Goal: Task Accomplishment & Management: Use online tool/utility

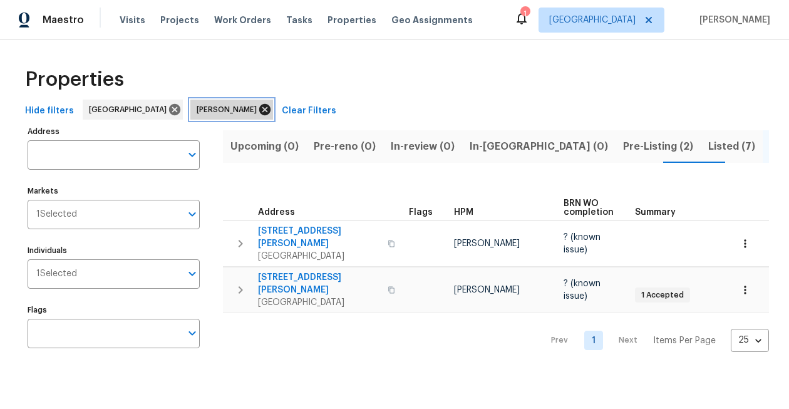
click at [259, 108] on icon at bounding box center [264, 109] width 11 height 11
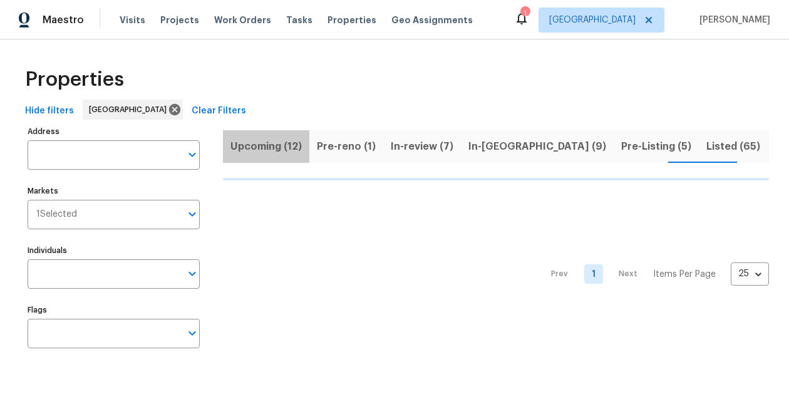
click at [267, 143] on span "Upcoming (12)" at bounding box center [265, 147] width 71 height 18
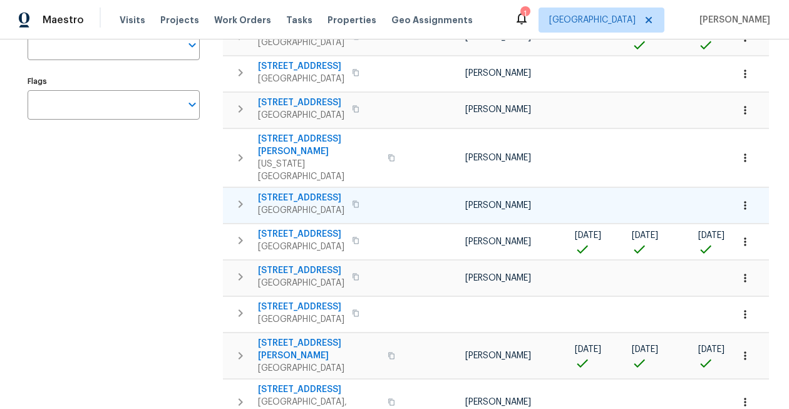
scroll to position [245, 0]
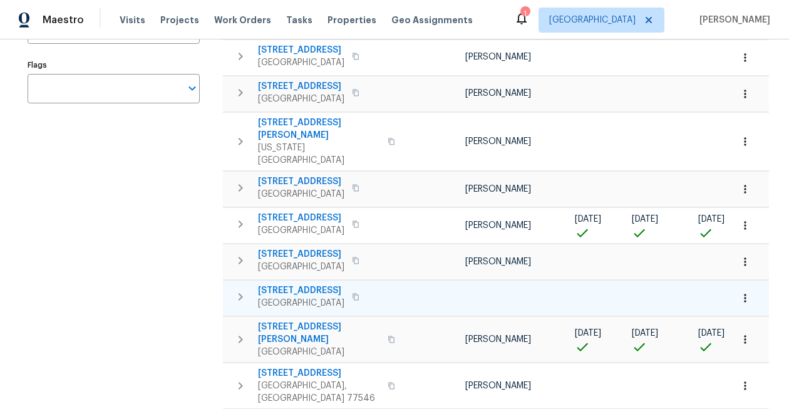
click at [317, 284] on span "1209 El Camino Village Dr" at bounding box center [301, 290] width 86 height 13
click at [744, 292] on icon "button" at bounding box center [745, 298] width 13 height 13
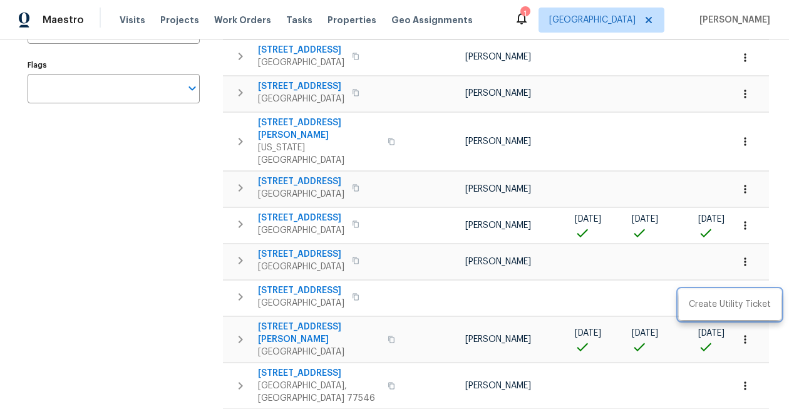
click at [719, 273] on div at bounding box center [394, 204] width 789 height 409
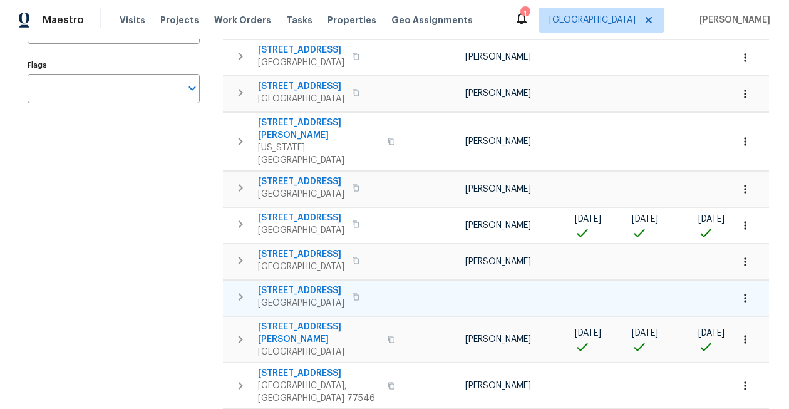
click at [742, 292] on icon "button" at bounding box center [745, 298] width 13 height 13
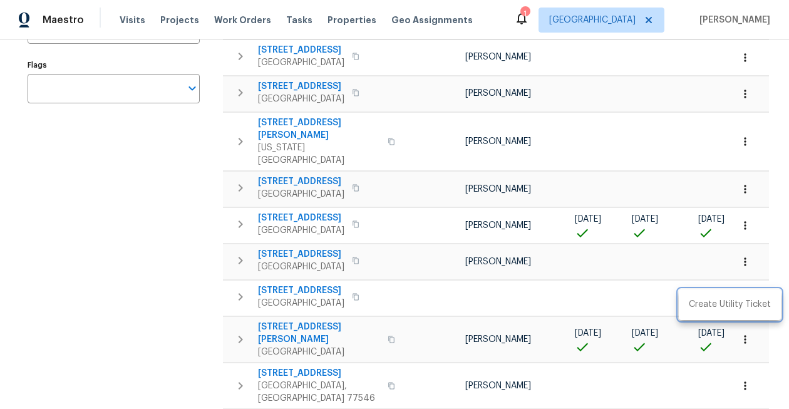
click at [697, 266] on div at bounding box center [394, 204] width 789 height 409
click at [529, 19] on div "1" at bounding box center [524, 14] width 9 height 13
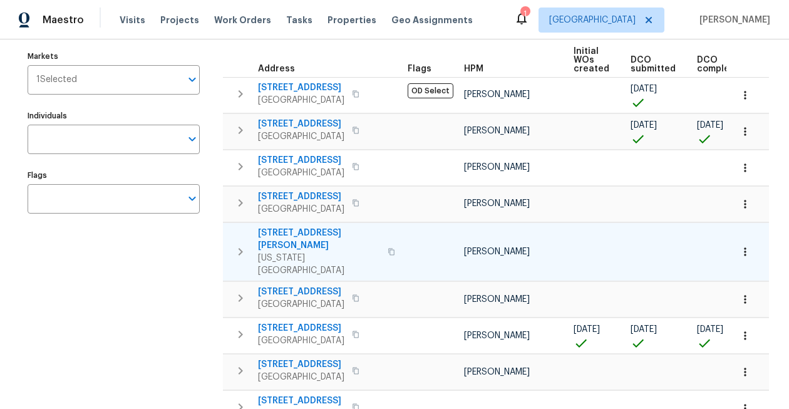
scroll to position [0, 0]
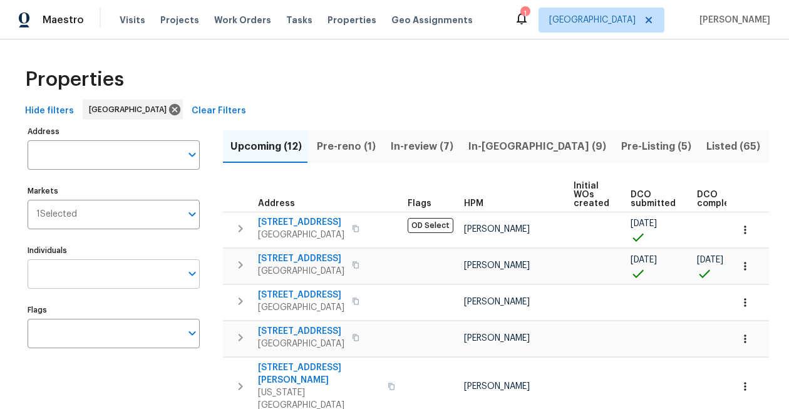
click at [110, 272] on input "Individuals" at bounding box center [104, 273] width 153 height 29
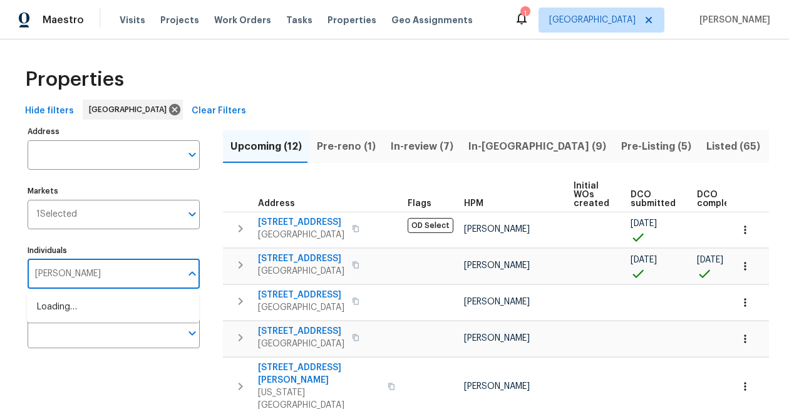
type input "stephen lacy"
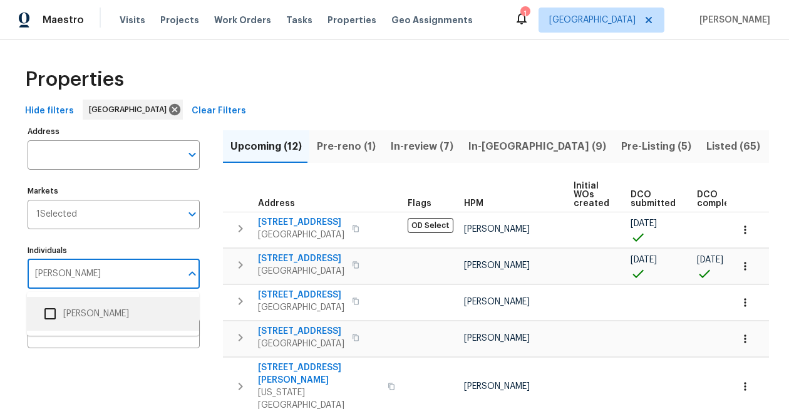
click at [52, 312] on input "checkbox" at bounding box center [50, 314] width 26 height 26
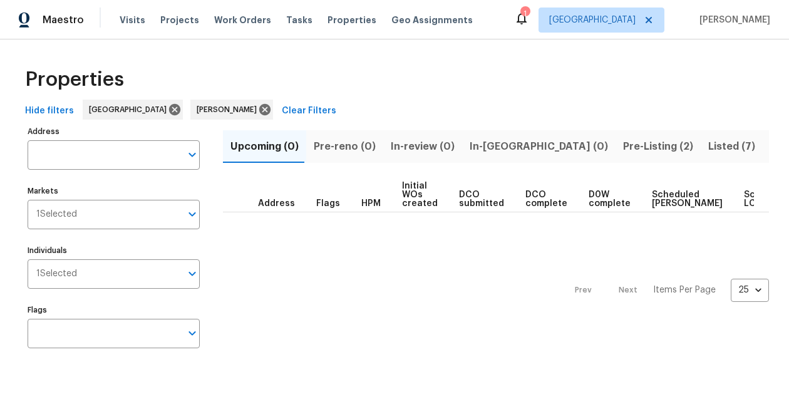
click at [466, 108] on div "Hide filters Houston Stephen Lacy Clear Filters" at bounding box center [394, 111] width 749 height 23
click at [623, 148] on span "Pre-Listing (2)" at bounding box center [658, 147] width 70 height 18
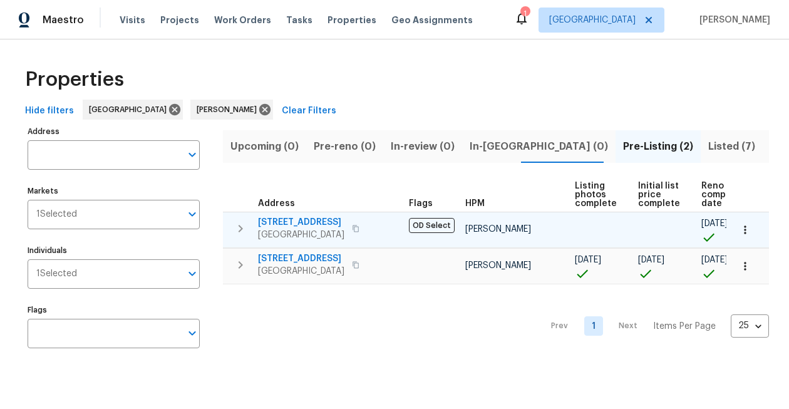
click at [744, 230] on icon "button" at bounding box center [745, 229] width 2 height 8
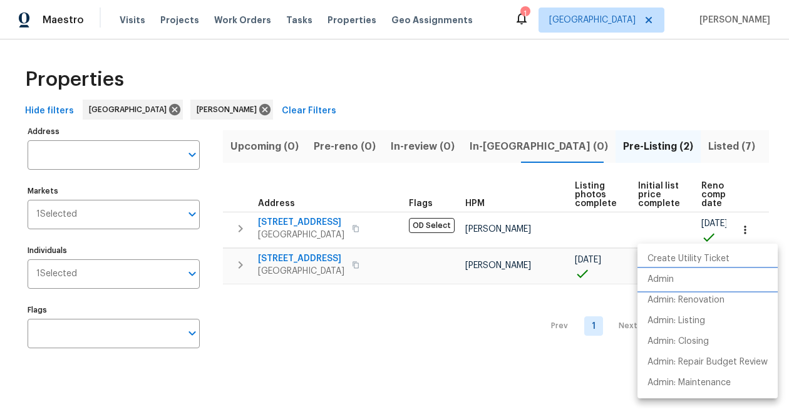
click at [681, 278] on li "Admin" at bounding box center [707, 279] width 140 height 21
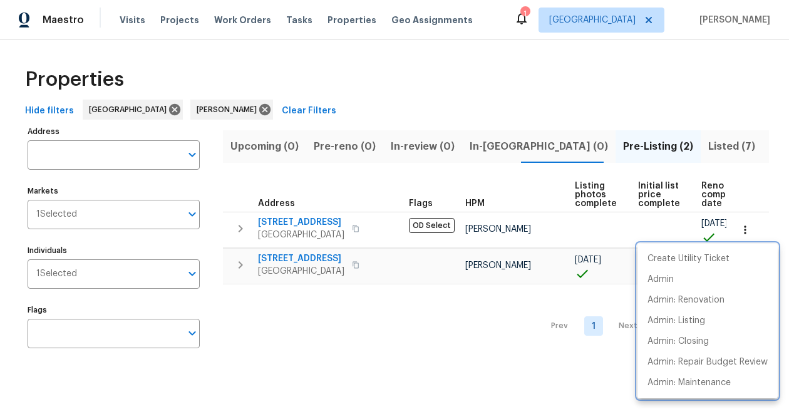
click at [319, 172] on div at bounding box center [394, 204] width 789 height 409
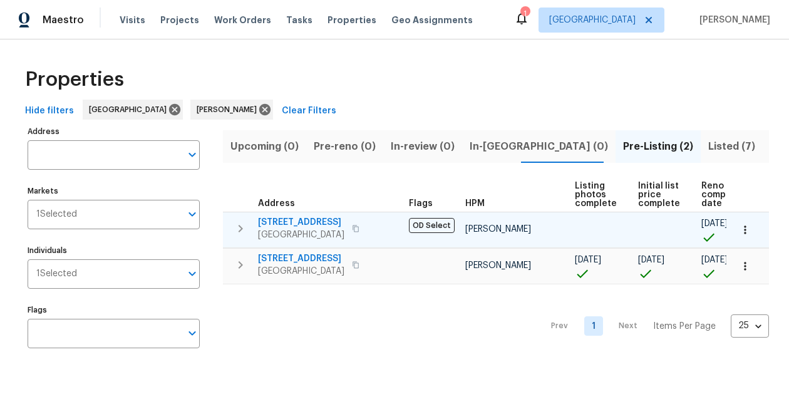
click at [322, 222] on span "[STREET_ADDRESS]" at bounding box center [301, 222] width 86 height 13
click at [322, 219] on span "[STREET_ADDRESS]" at bounding box center [301, 222] width 86 height 13
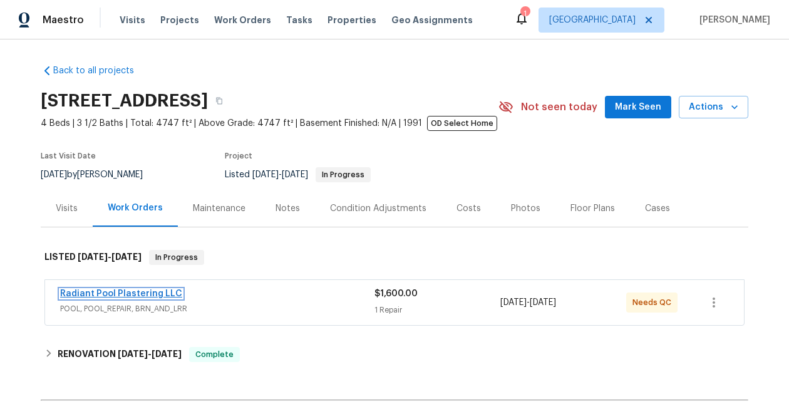
click at [125, 291] on link "Radiant Pool Plastering LLC" at bounding box center [121, 293] width 122 height 9
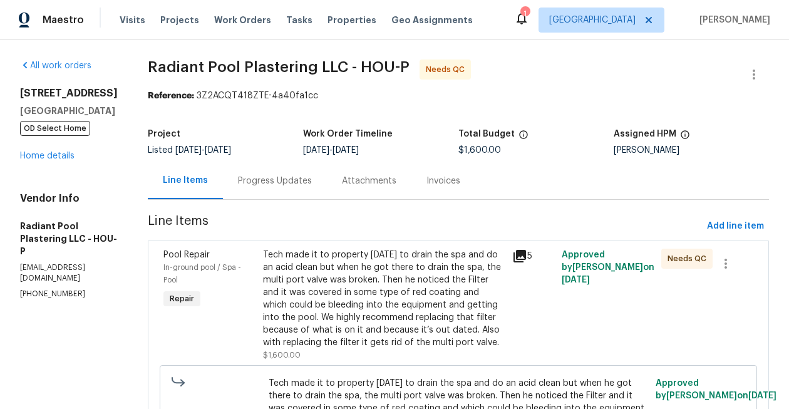
click at [369, 275] on div "Tech made it to property [DATE] to drain the spa and do an acid clean but when …" at bounding box center [384, 299] width 242 height 100
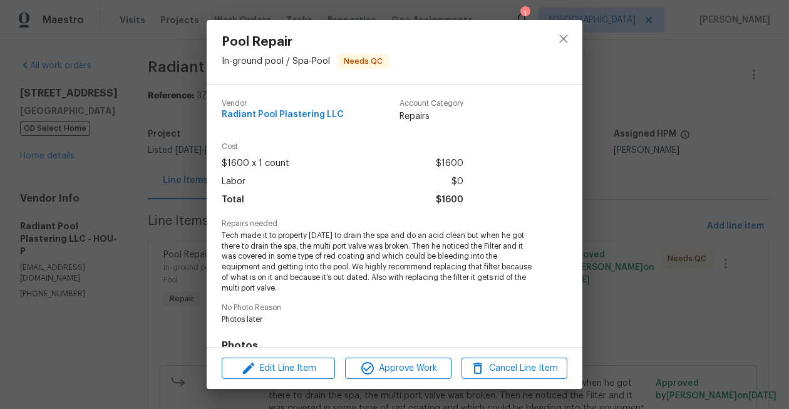
scroll to position [188, 0]
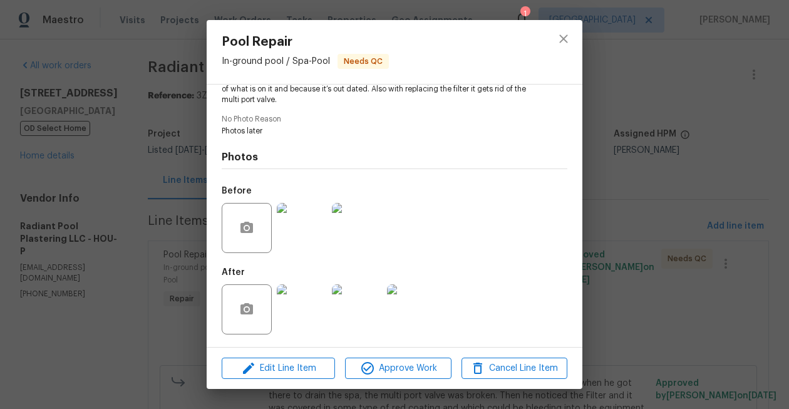
click at [302, 303] on img at bounding box center [302, 309] width 50 height 50
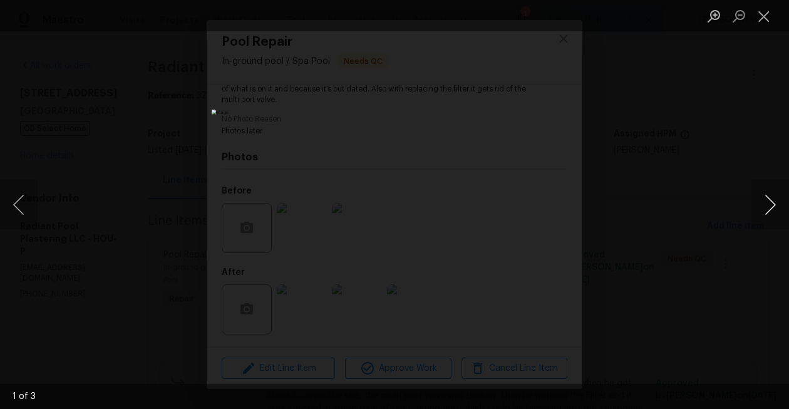
click at [768, 208] on button "Next image" at bounding box center [770, 205] width 38 height 50
click at [768, 21] on button "Close lightbox" at bounding box center [763, 16] width 25 height 22
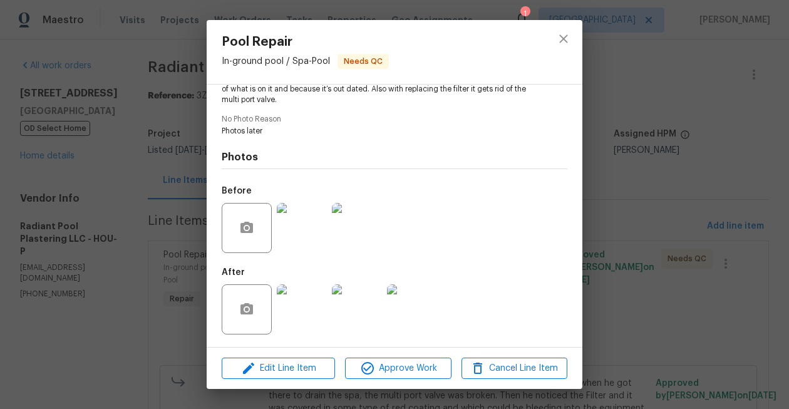
click at [583, 219] on div "Pool Repair In-ground pool / Spa - Pool Needs QC Vendor Radiant Pool Plastering…" at bounding box center [394, 204] width 789 height 409
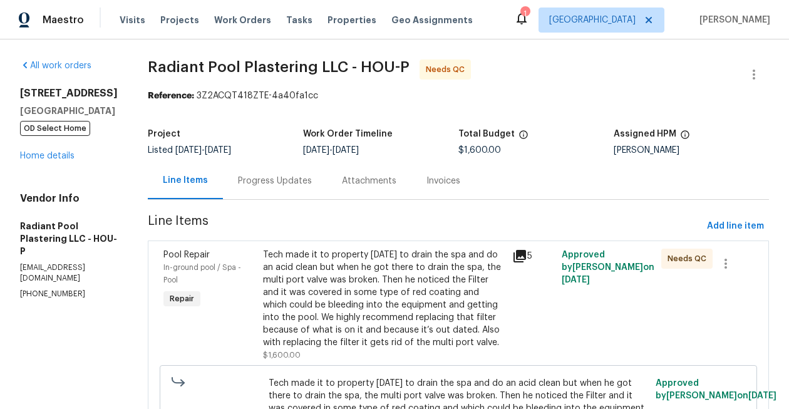
click at [299, 183] on div "Progress Updates" at bounding box center [275, 181] width 74 height 13
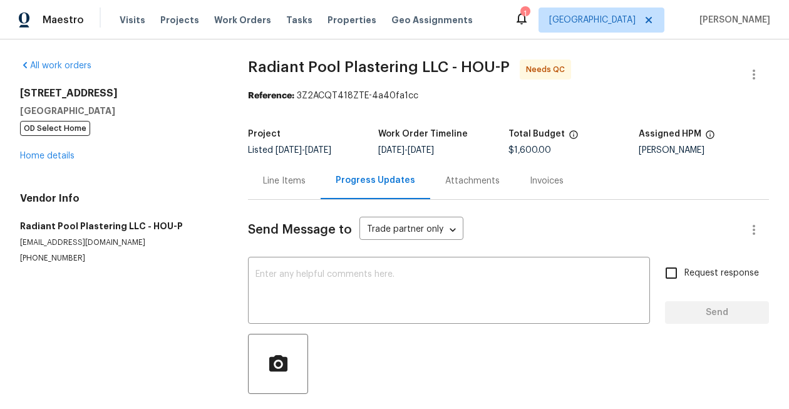
click at [294, 180] on div "Line Items" at bounding box center [284, 181] width 43 height 13
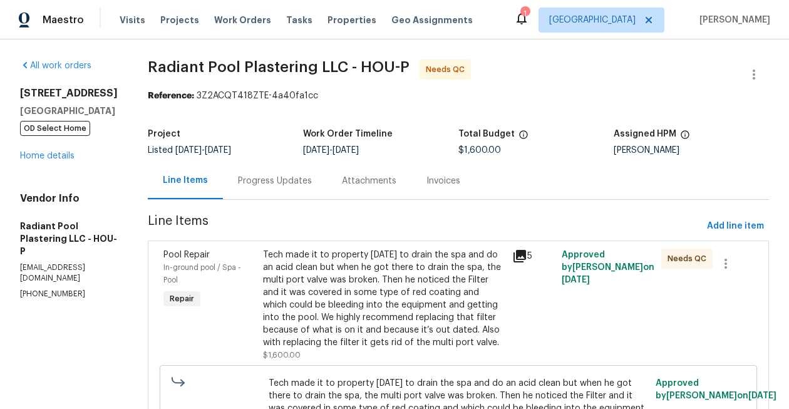
click at [289, 177] on div "Progress Updates" at bounding box center [275, 181] width 74 height 13
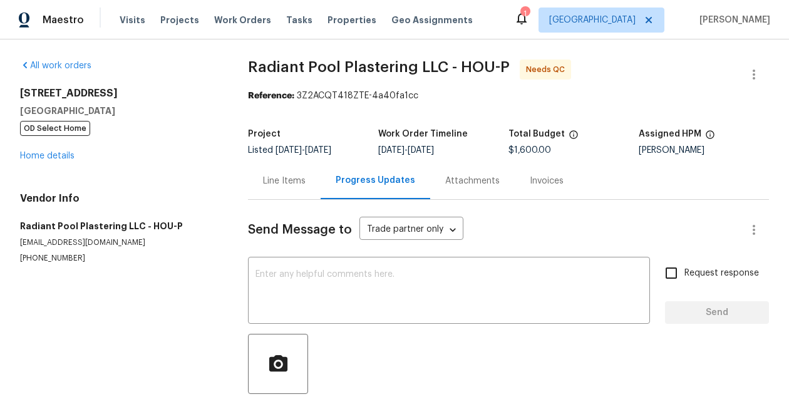
click at [272, 178] on div "Line Items" at bounding box center [284, 181] width 43 height 13
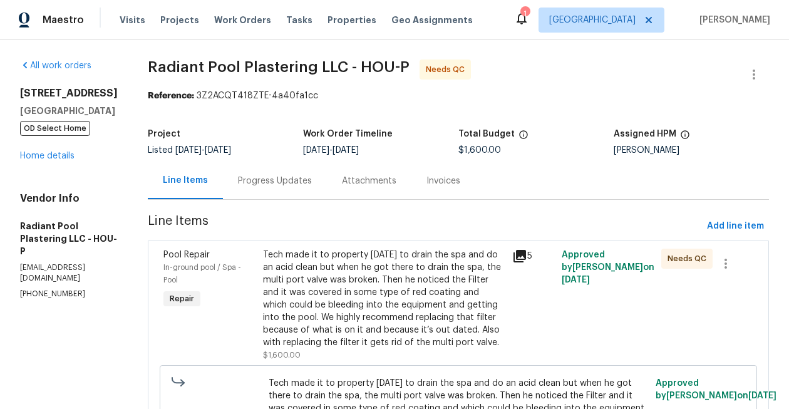
click at [444, 307] on div "Tech made it to property [DATE] to drain the spa and do an acid clean but when …" at bounding box center [384, 299] width 242 height 100
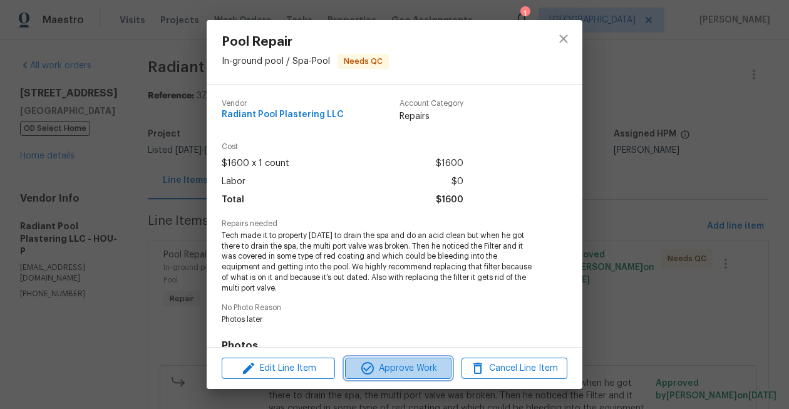
click at [395, 366] on span "Approve Work" at bounding box center [398, 369] width 98 height 16
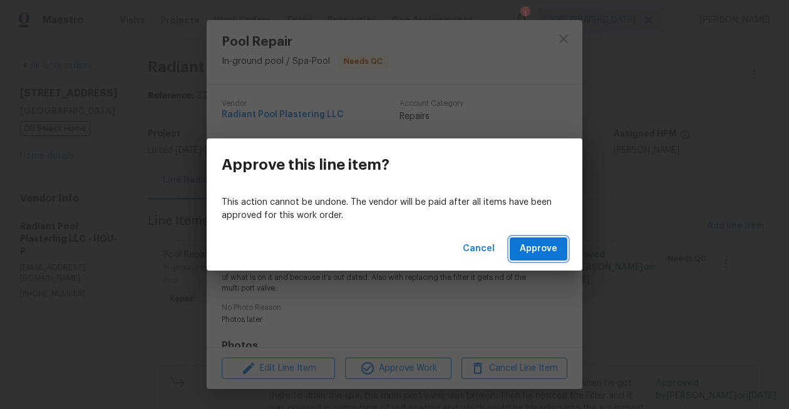
click at [528, 254] on span "Approve" at bounding box center [539, 249] width 38 height 16
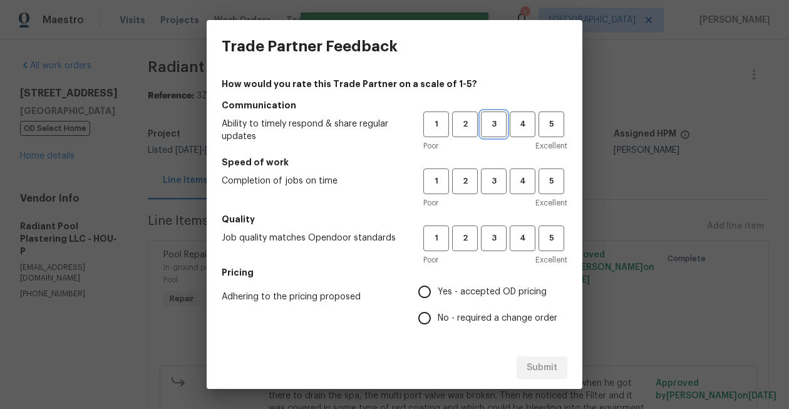
click at [489, 121] on span "3" at bounding box center [493, 124] width 23 height 14
click at [488, 166] on h5 "Speed of work" at bounding box center [395, 162] width 346 height 13
click at [488, 179] on span "3" at bounding box center [493, 181] width 23 height 14
click at [490, 237] on span "3" at bounding box center [493, 238] width 23 height 14
click at [422, 313] on input "No - required a change order" at bounding box center [424, 318] width 26 height 26
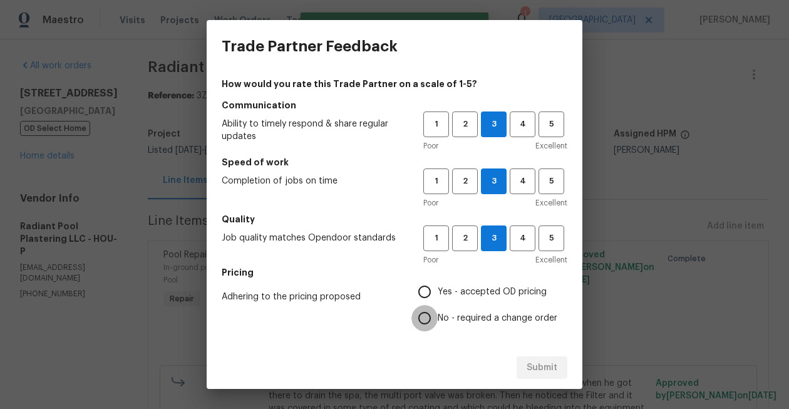
radio input "true"
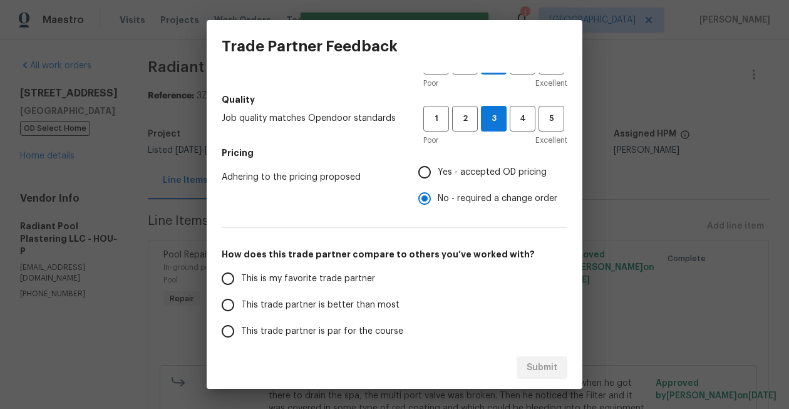
scroll to position [200, 0]
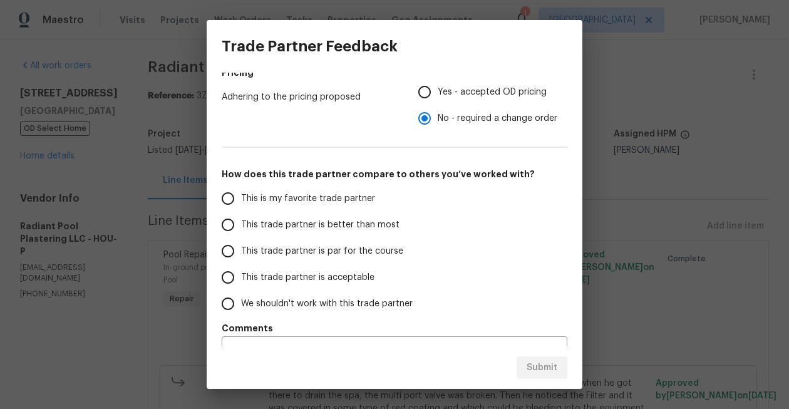
click at [306, 226] on span "This trade partner is better than most" at bounding box center [320, 225] width 158 height 13
click at [241, 226] on input "This trade partner is better than most" at bounding box center [228, 225] width 26 height 26
click at [552, 368] on span "Submit" at bounding box center [542, 368] width 31 height 16
radio input "true"
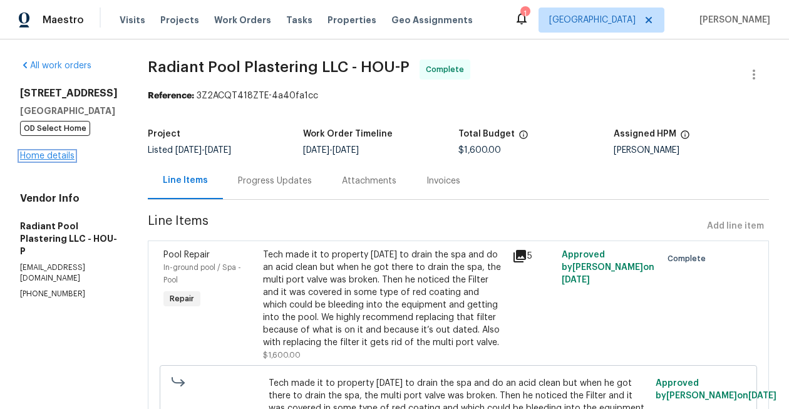
click at [51, 158] on link "Home details" at bounding box center [47, 156] width 54 height 9
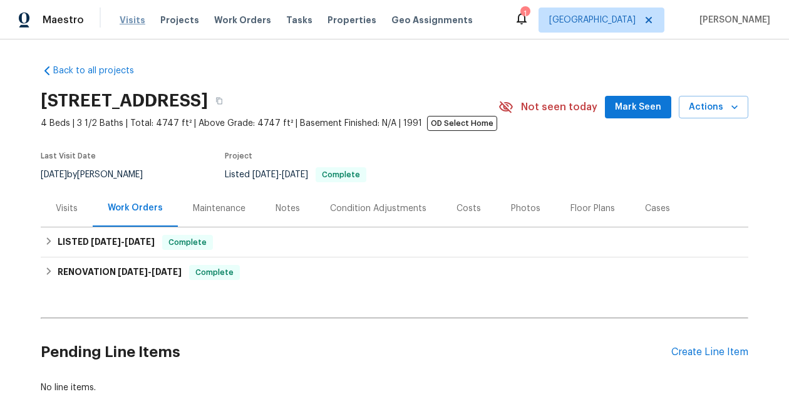
click at [131, 20] on span "Visits" at bounding box center [133, 20] width 26 height 13
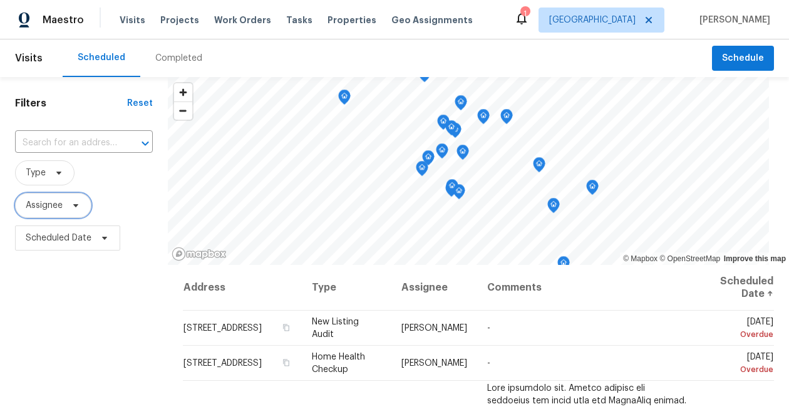
click at [49, 207] on span "Assignee" at bounding box center [44, 205] width 37 height 13
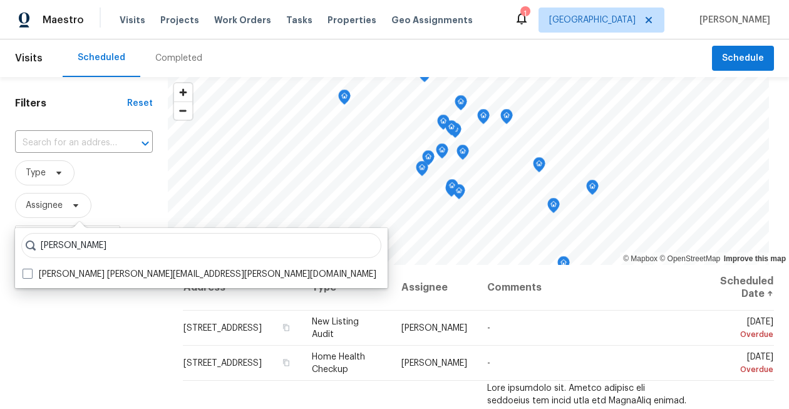
type input "luis chavez"
